Goal: Information Seeking & Learning: Check status

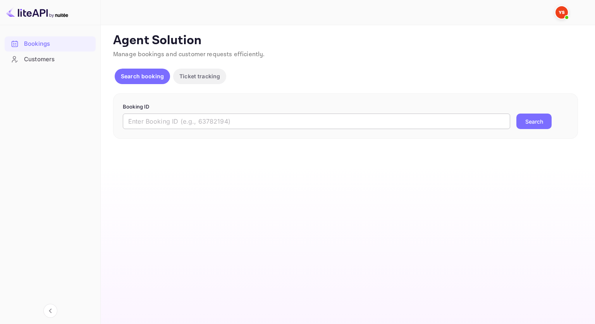
drag, startPoint x: 179, startPoint y: 119, endPoint x: 249, endPoint y: 126, distance: 69.7
click at [179, 119] on input "text" at bounding box center [317, 122] width 388 height 16
paste input "9561330"
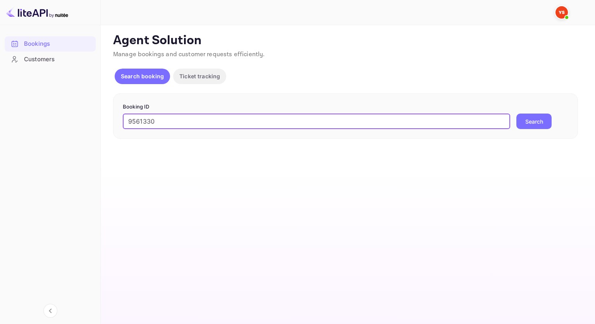
type input "9561330"
click at [552, 117] on button "Search" at bounding box center [534, 122] width 35 height 16
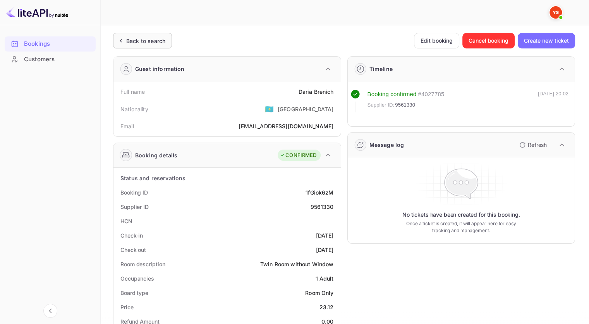
click at [158, 40] on div "Back to search" at bounding box center [145, 41] width 39 height 8
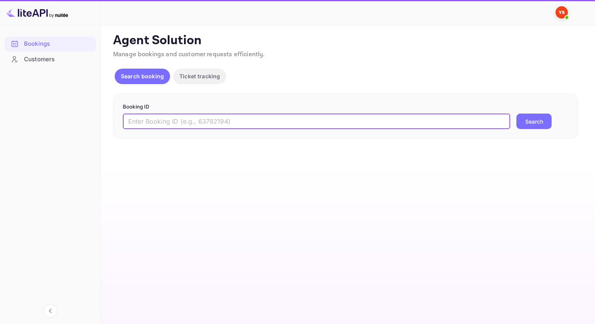
click at [232, 124] on input "text" at bounding box center [317, 122] width 388 height 16
paste input "9613088"
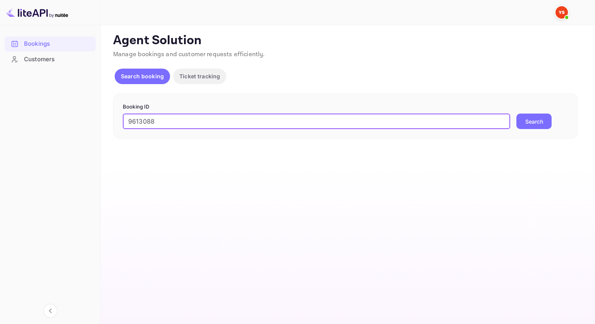
type input "9613088"
click at [543, 129] on div "Booking ID 9613088 ​ Search" at bounding box center [345, 116] width 465 height 46
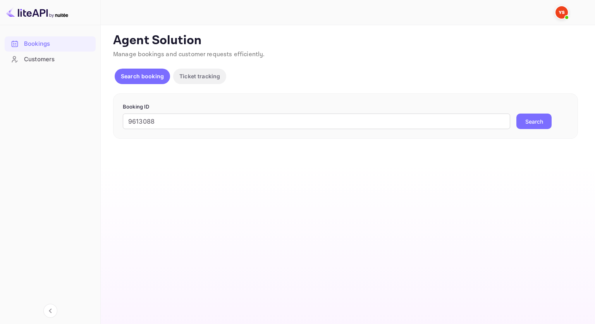
click at [543, 127] on button "Search" at bounding box center [534, 122] width 35 height 16
